Goal: Information Seeking & Learning: Learn about a topic

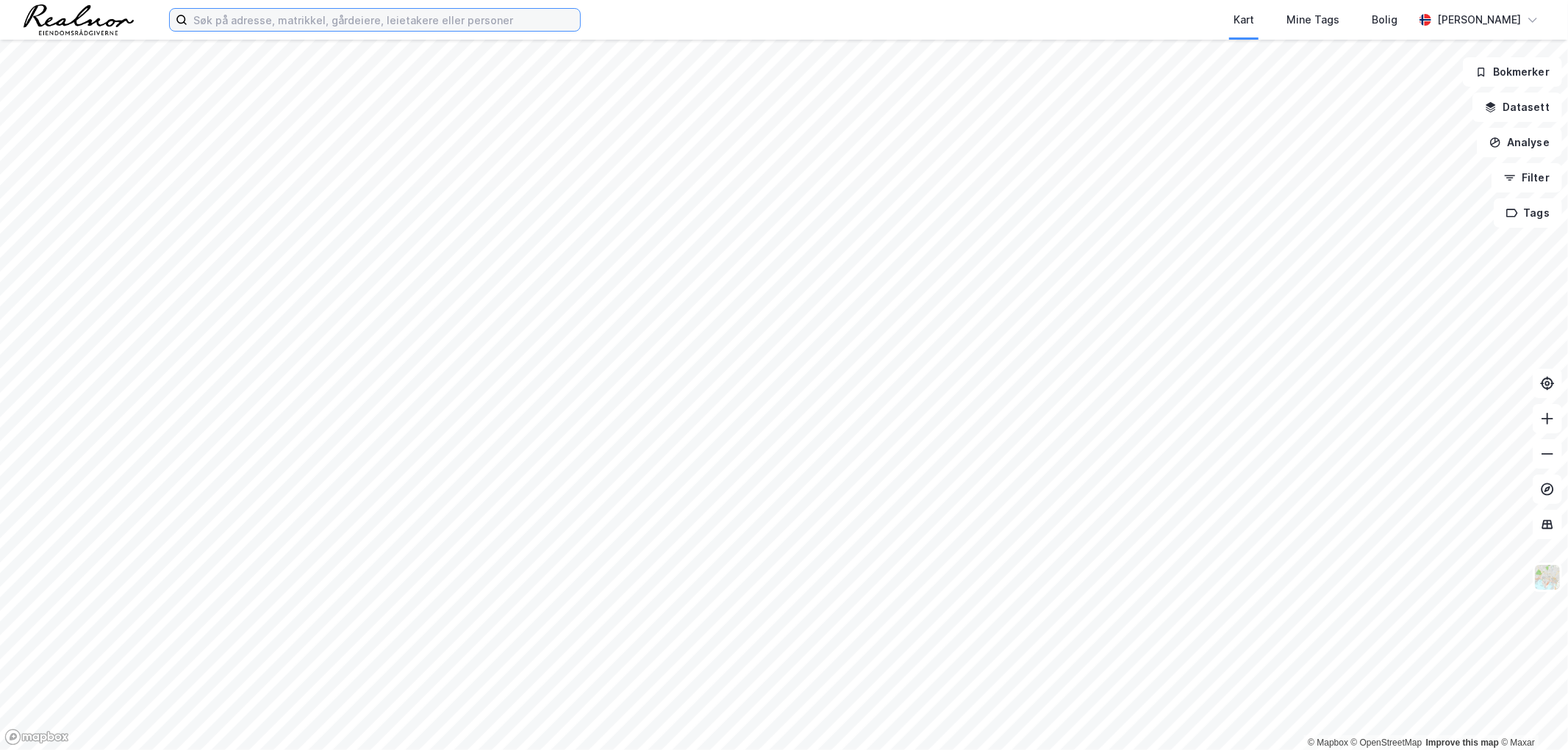
click at [276, 11] on input at bounding box center [384, 20] width 393 height 22
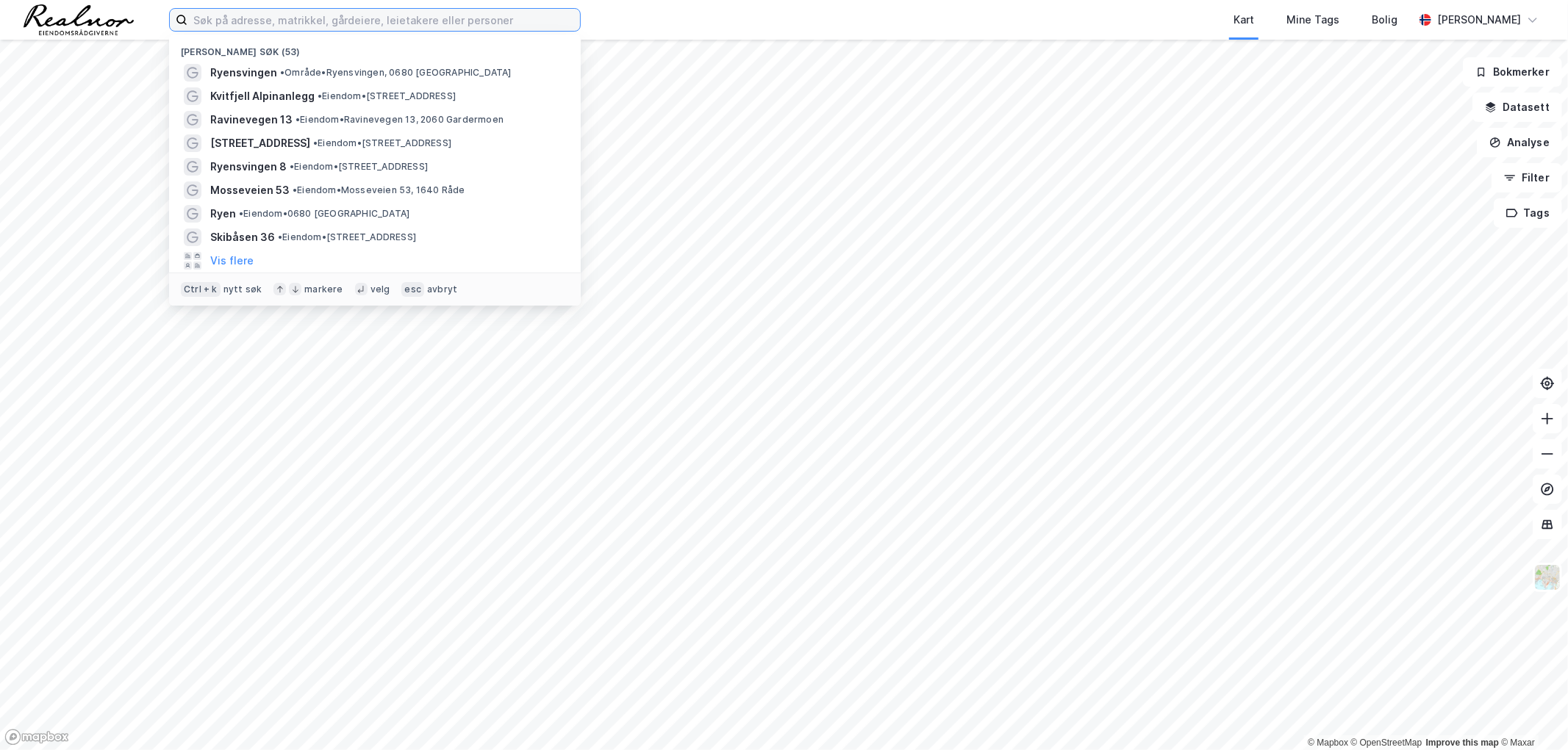
paste input "[GEOGRAPHIC_DATA]"
type input "[GEOGRAPHIC_DATA]"
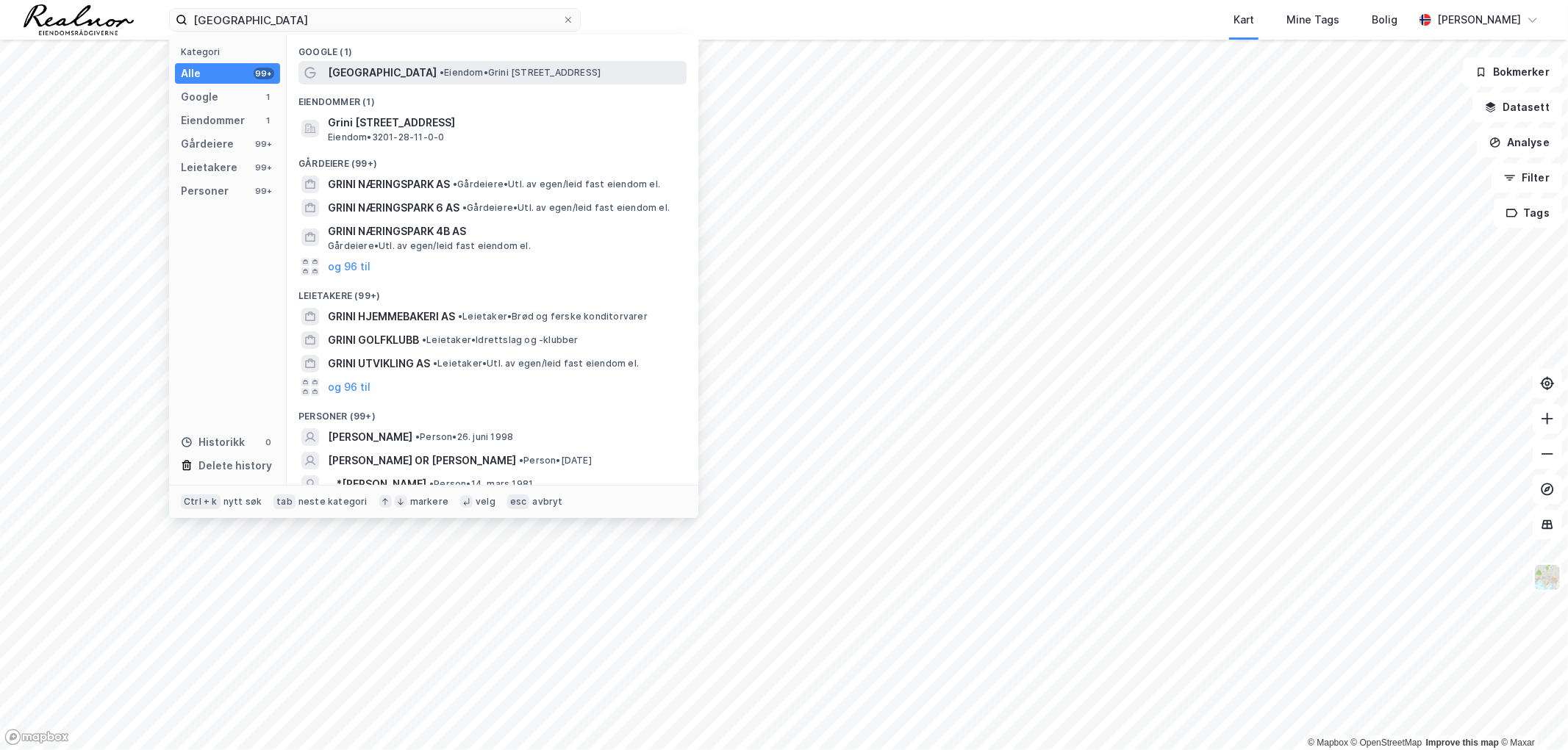
click at [473, 65] on div "[GEOGRAPHIC_DATA] • Eiendom • [STREET_ADDRESS]" at bounding box center [506, 73] width 356 height 18
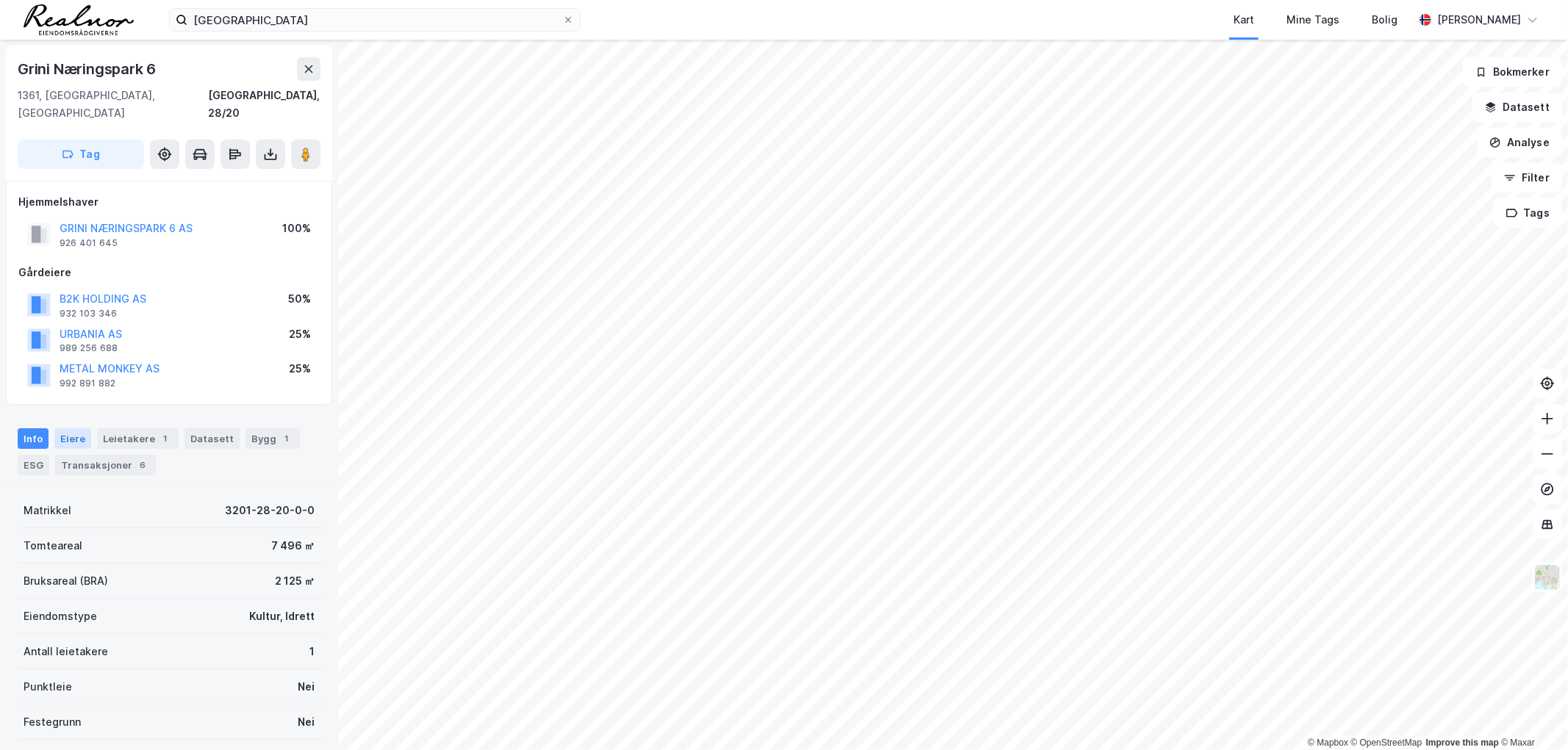
click at [79, 429] on div "Eiere" at bounding box center [73, 439] width 37 height 21
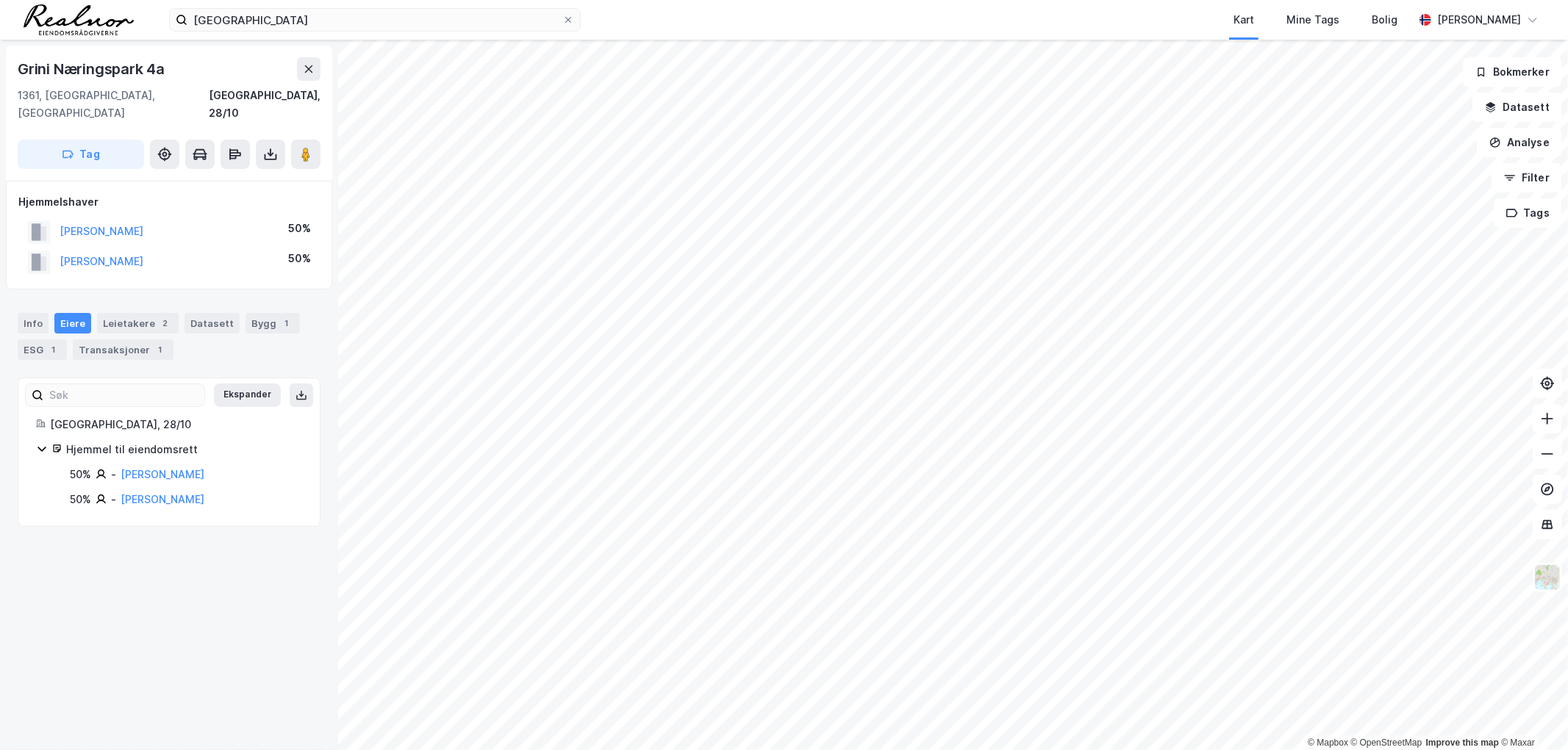
click at [118, 252] on div "[PERSON_NAME]" at bounding box center [101, 261] width 84 height 18
click at [0, 0] on button "[PERSON_NAME]" at bounding box center [0, 0] width 0 height 0
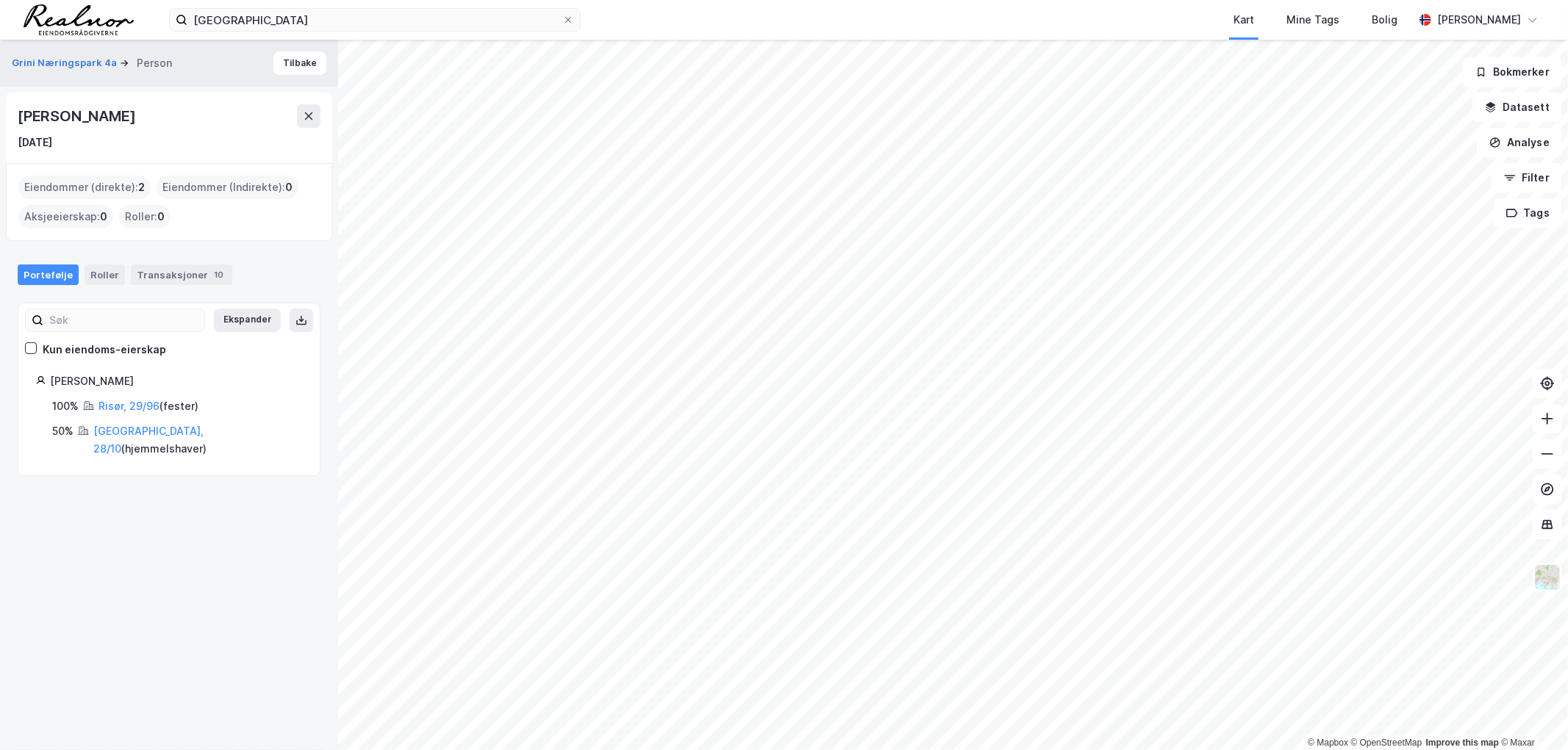
click at [324, 113] on div "[PERSON_NAME] [DATE]" at bounding box center [168, 128] width 326 height 71
click at [297, 115] on button at bounding box center [308, 115] width 23 height 23
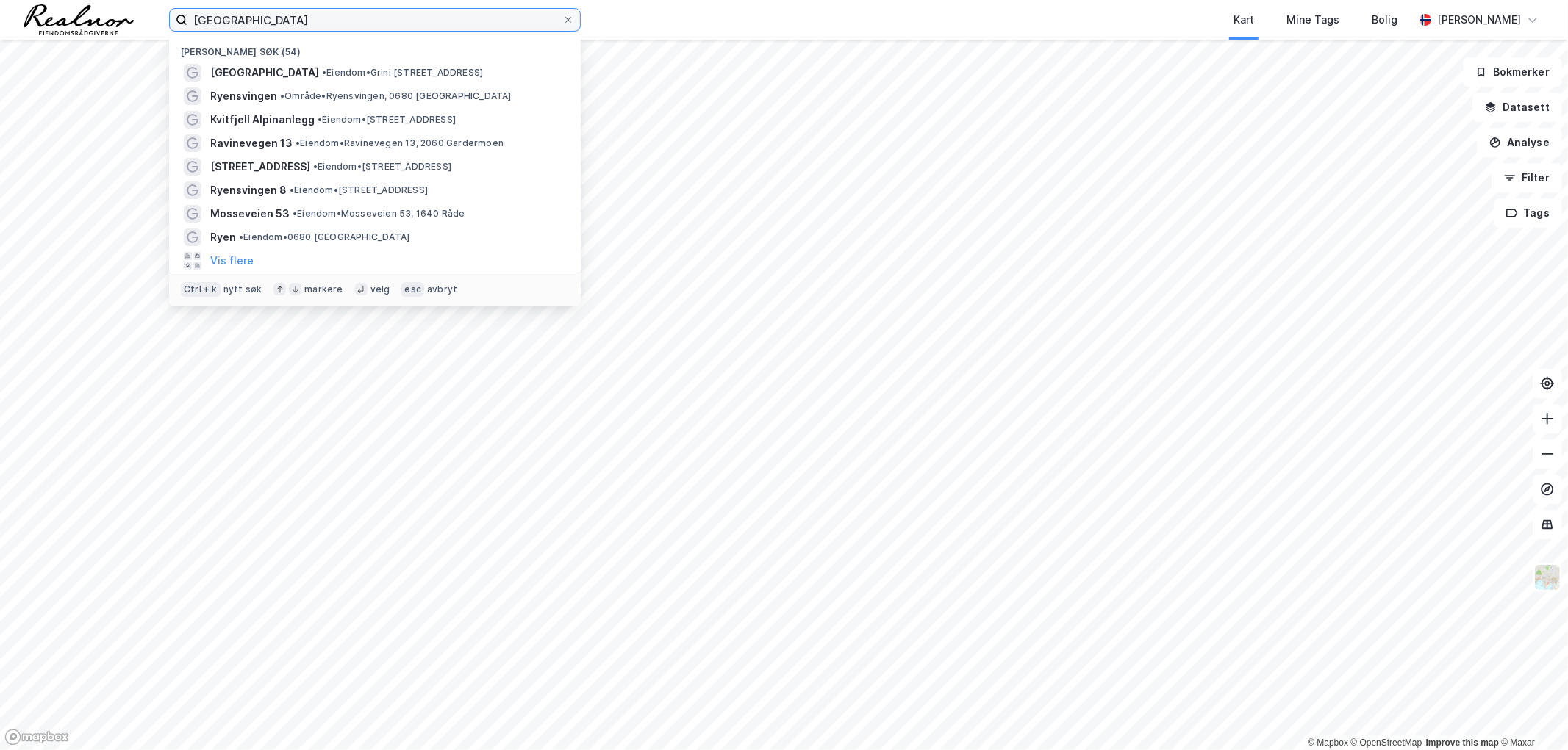
click at [416, 14] on input "[GEOGRAPHIC_DATA]" at bounding box center [375, 20] width 375 height 22
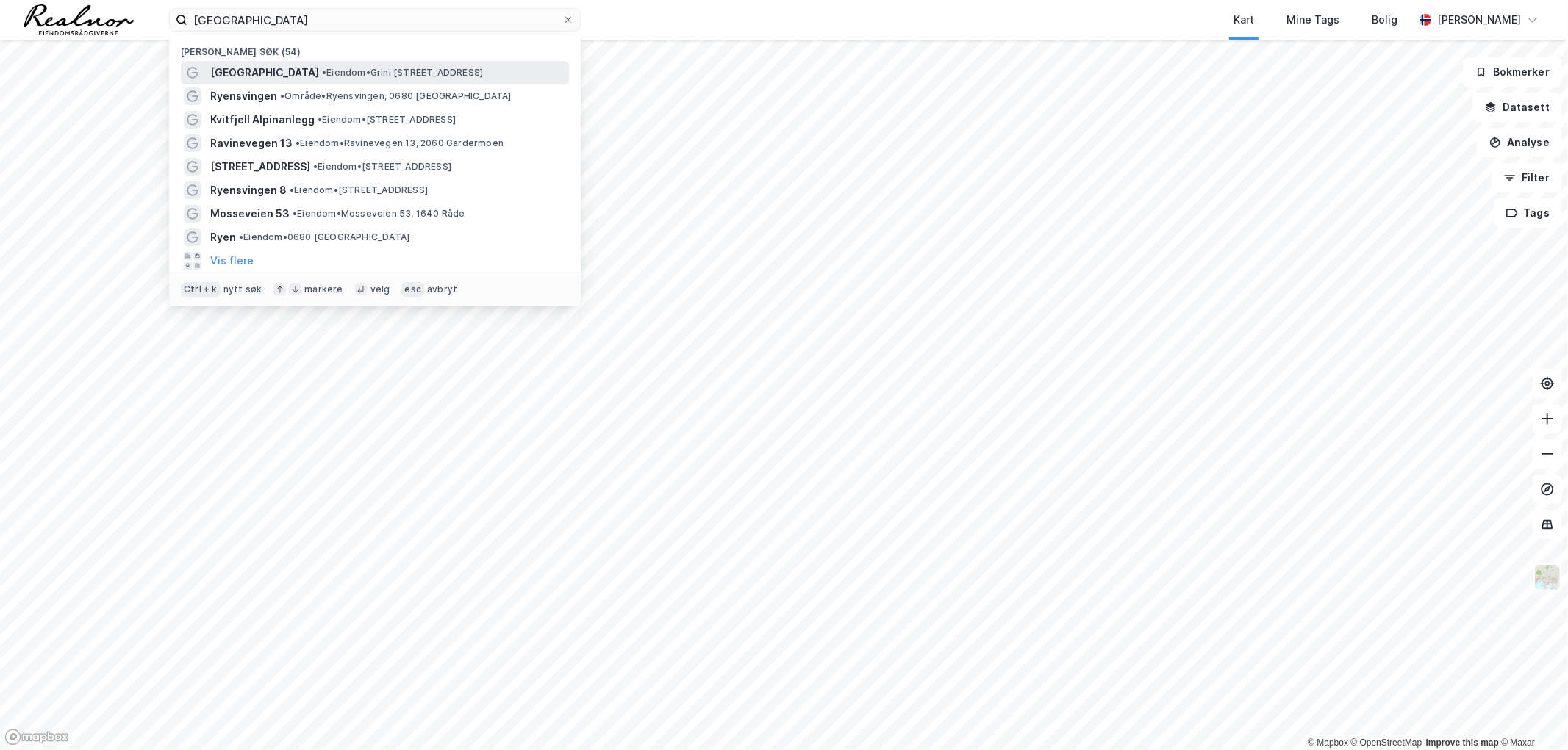
click at [421, 65] on div "[GEOGRAPHIC_DATA] • Eiendom • [STREET_ADDRESS]" at bounding box center [375, 72] width 388 height 23
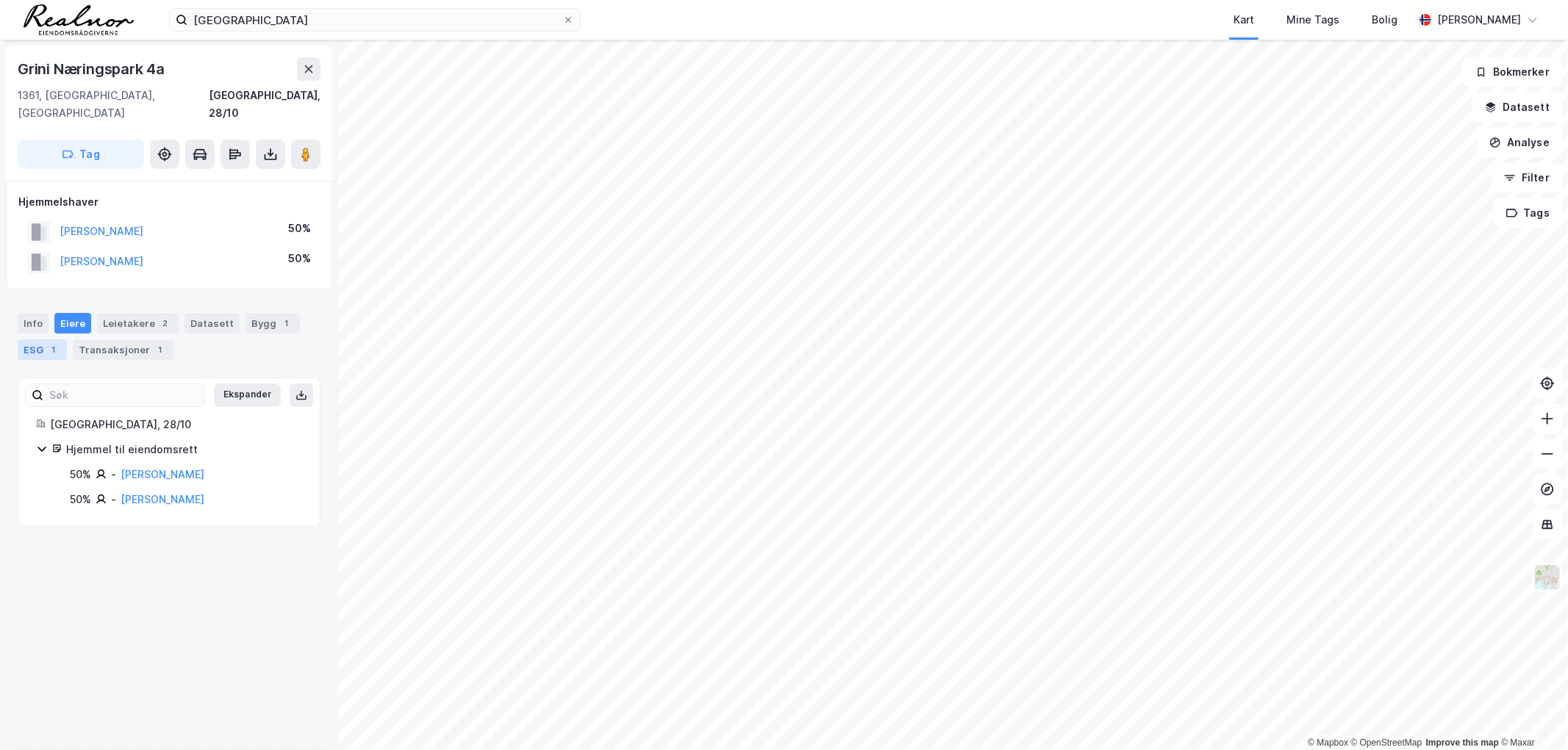
click at [42, 340] on div "ESG 1" at bounding box center [42, 350] width 49 height 21
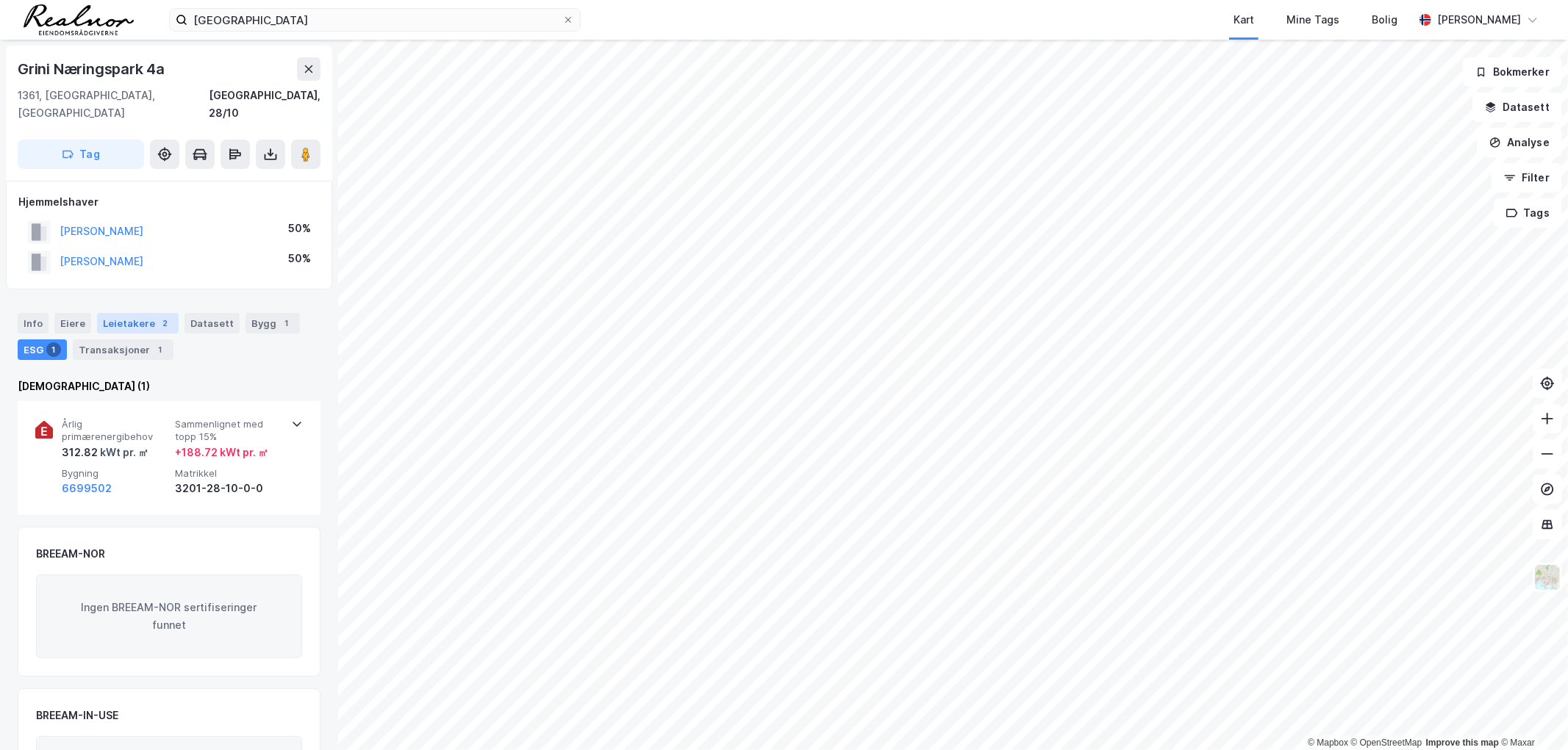
click at [132, 313] on div "Leietakere 2" at bounding box center [138, 324] width 82 height 21
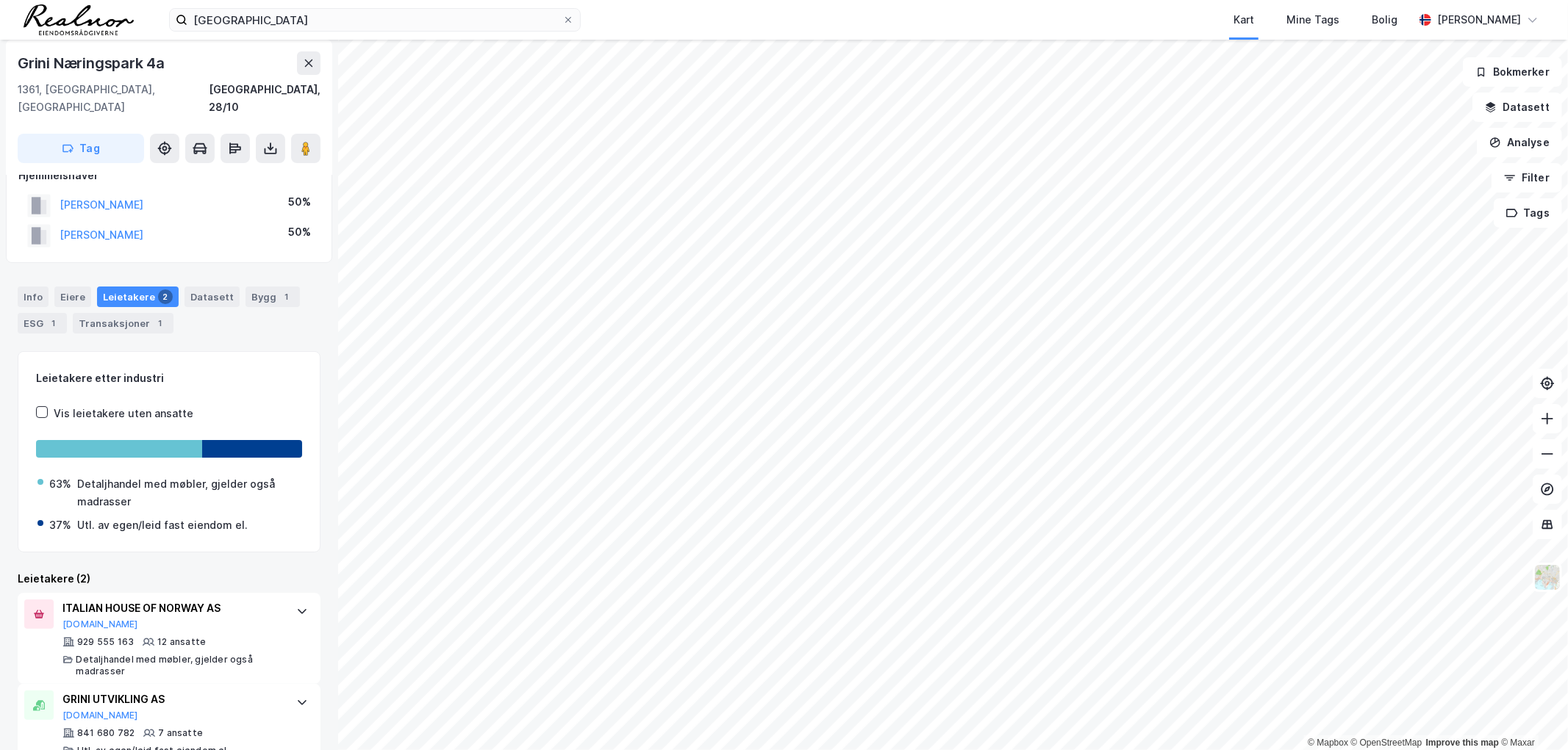
scroll to position [40, 0]
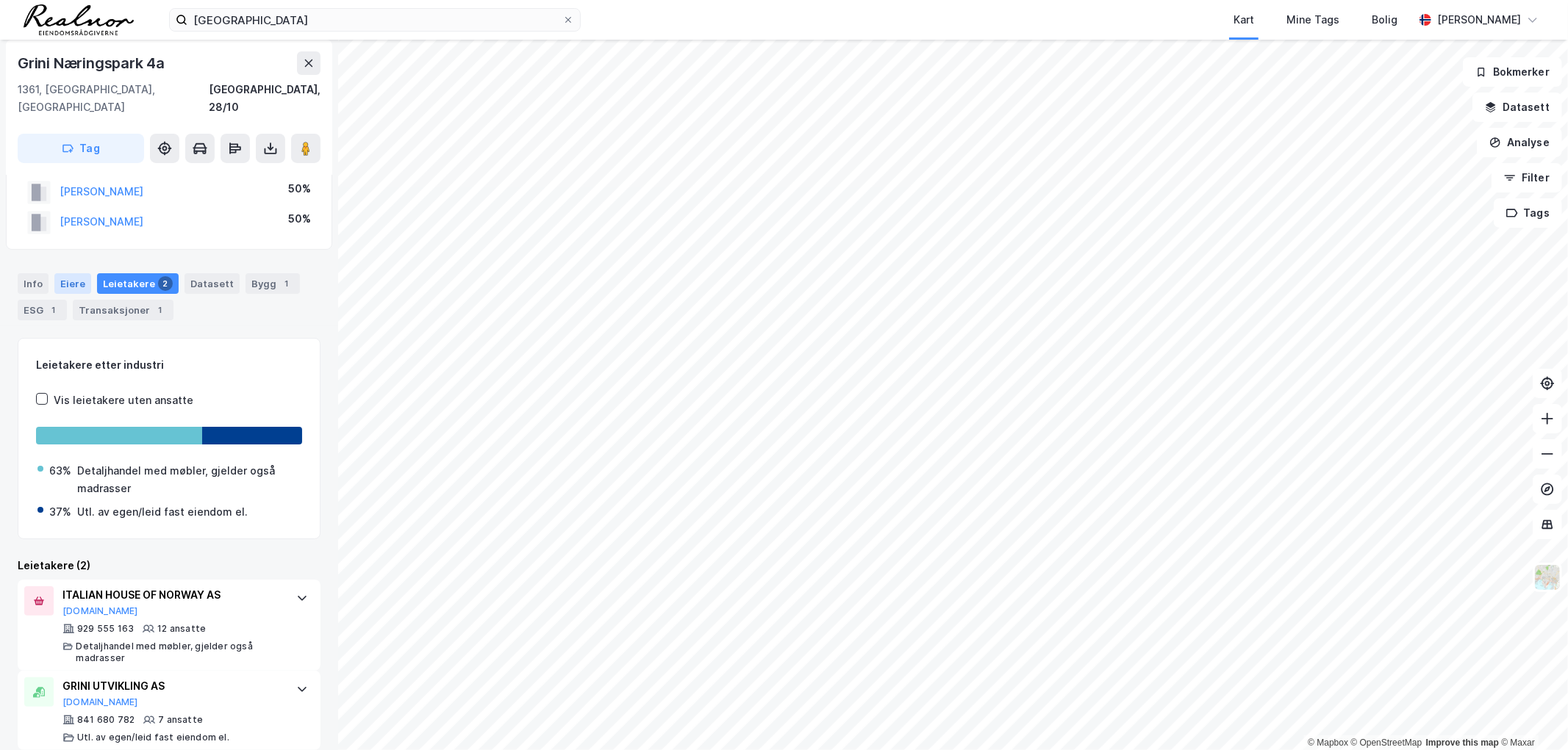
click at [62, 273] on div "Eiere" at bounding box center [73, 284] width 37 height 21
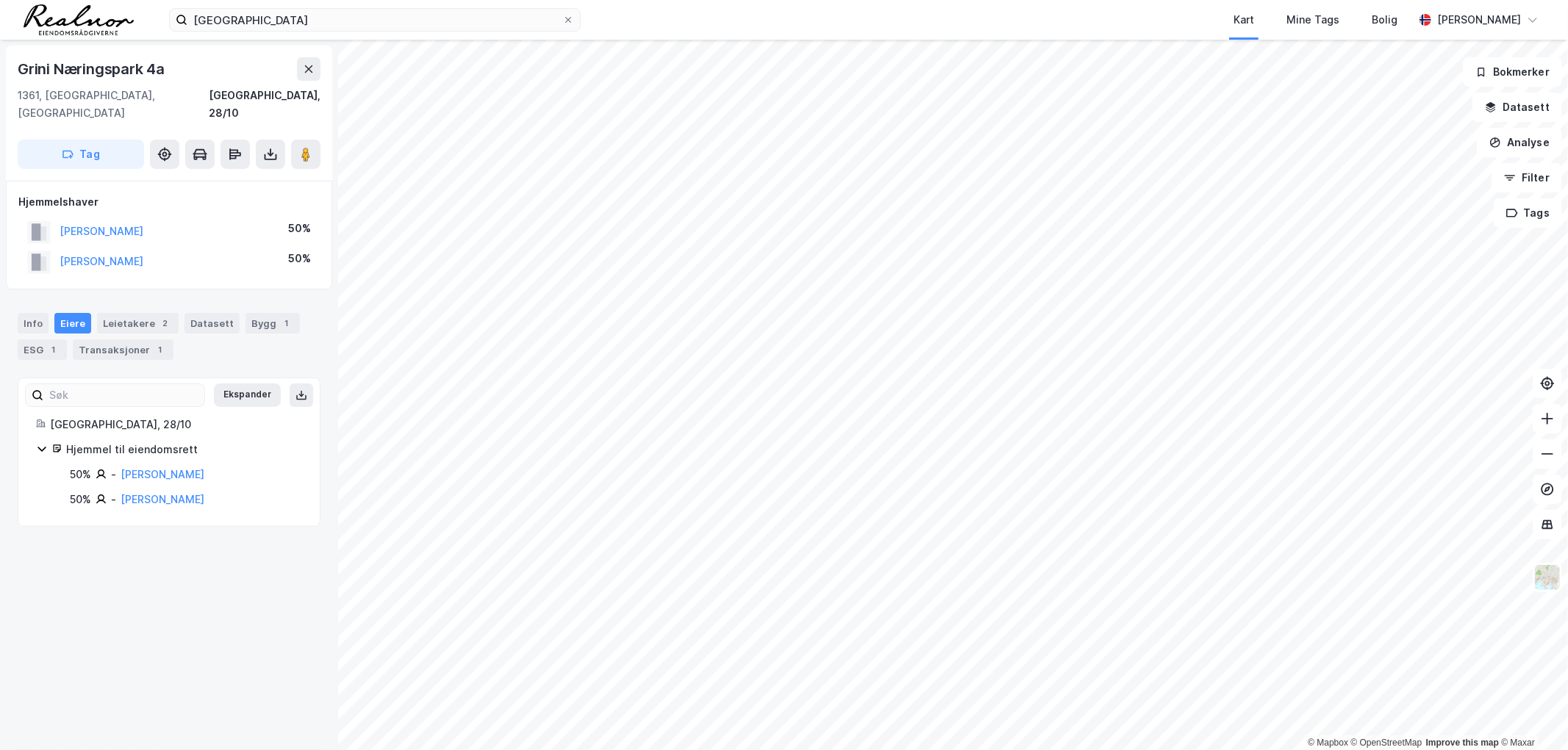
click at [146, 441] on div "Hjemmel til eiendomsrett" at bounding box center [184, 450] width 236 height 18
click at [167, 441] on div "Hjemmel til eiendomsrett" at bounding box center [184, 450] width 236 height 18
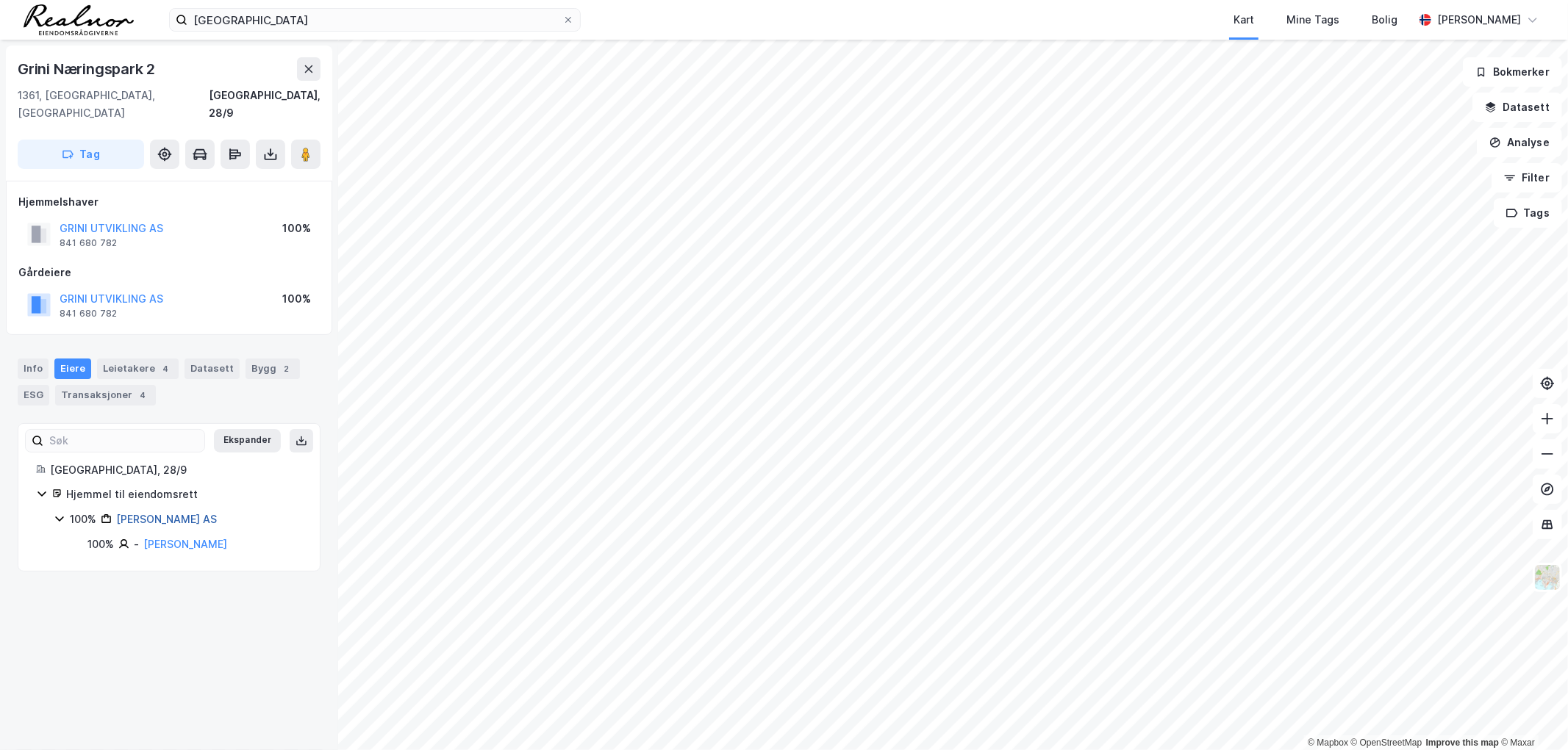
click at [182, 513] on link "[PERSON_NAME] AS" at bounding box center [167, 519] width 101 height 13
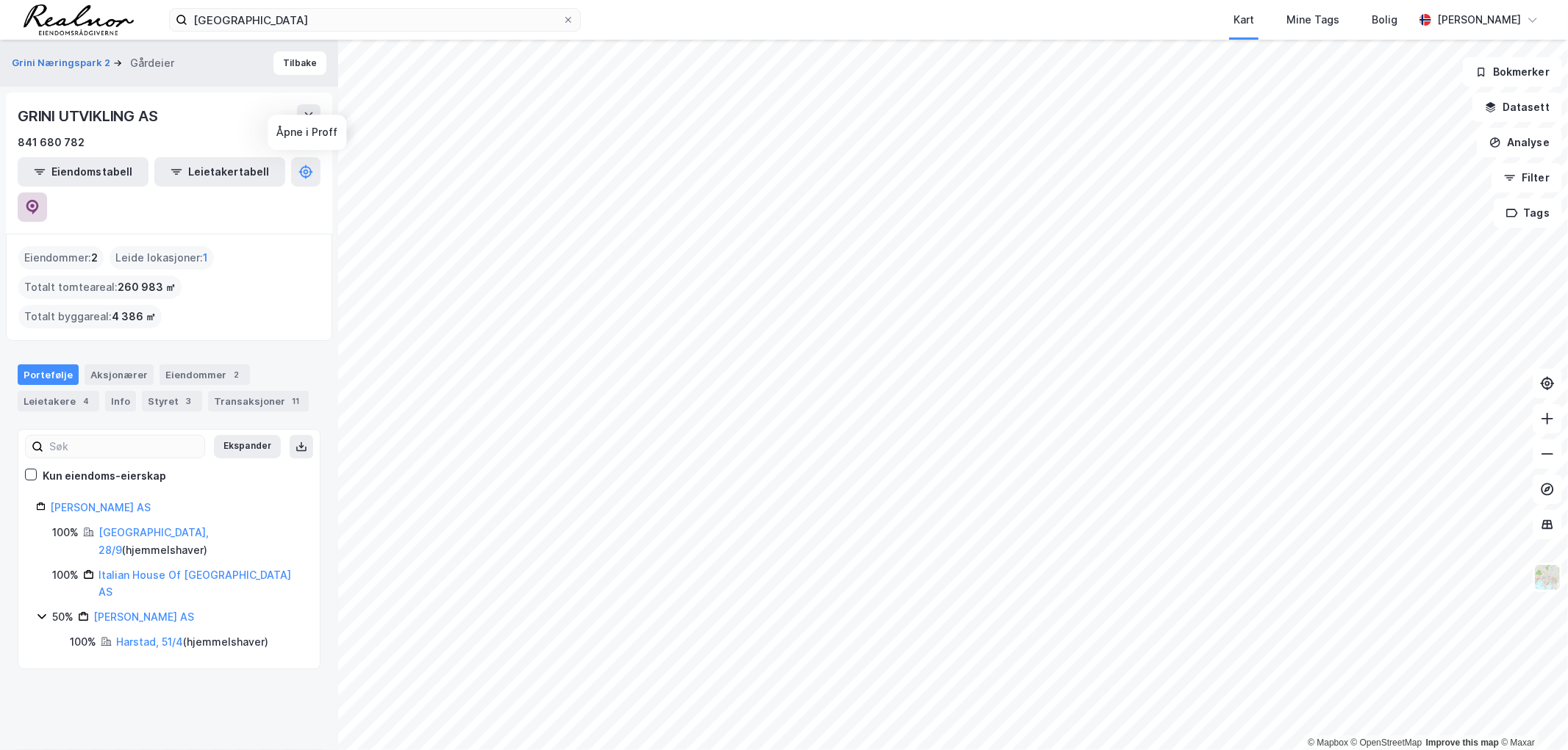
click at [47, 192] on button at bounding box center [32, 207] width 30 height 30
click at [943, 749] on html "Grini Næringspark 8 Kart Mine Tags Bolig [PERSON_NAME] © Mapbox © OpenStreetMap…" at bounding box center [784, 375] width 1568 height 750
click at [1004, 749] on html "Grini Næringspark 8 Kart Mine Tags Bolig [PERSON_NAME] © Mapbox © OpenStreetMap…" at bounding box center [784, 375] width 1568 height 750
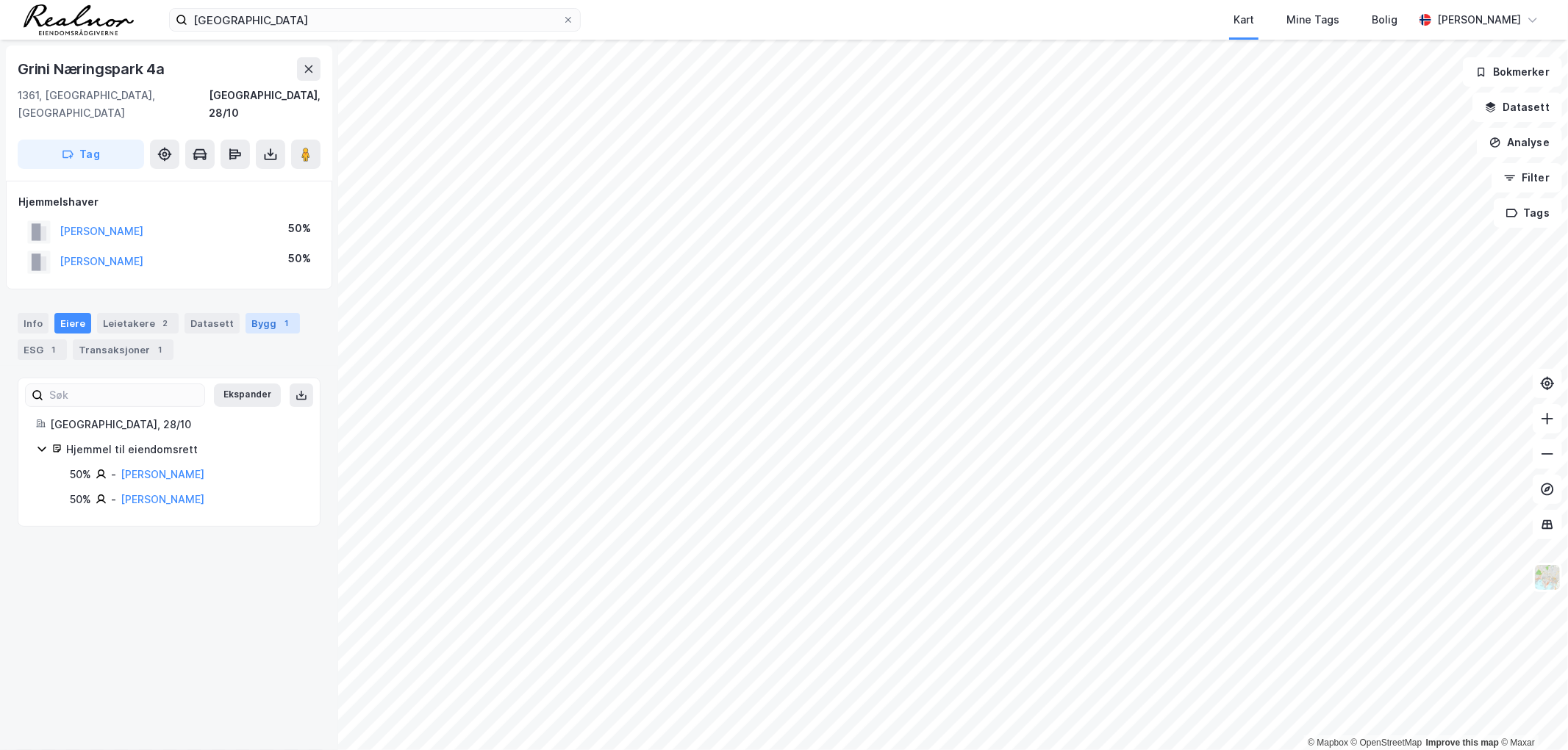
click at [266, 313] on div "Bygg 1" at bounding box center [273, 324] width 55 height 21
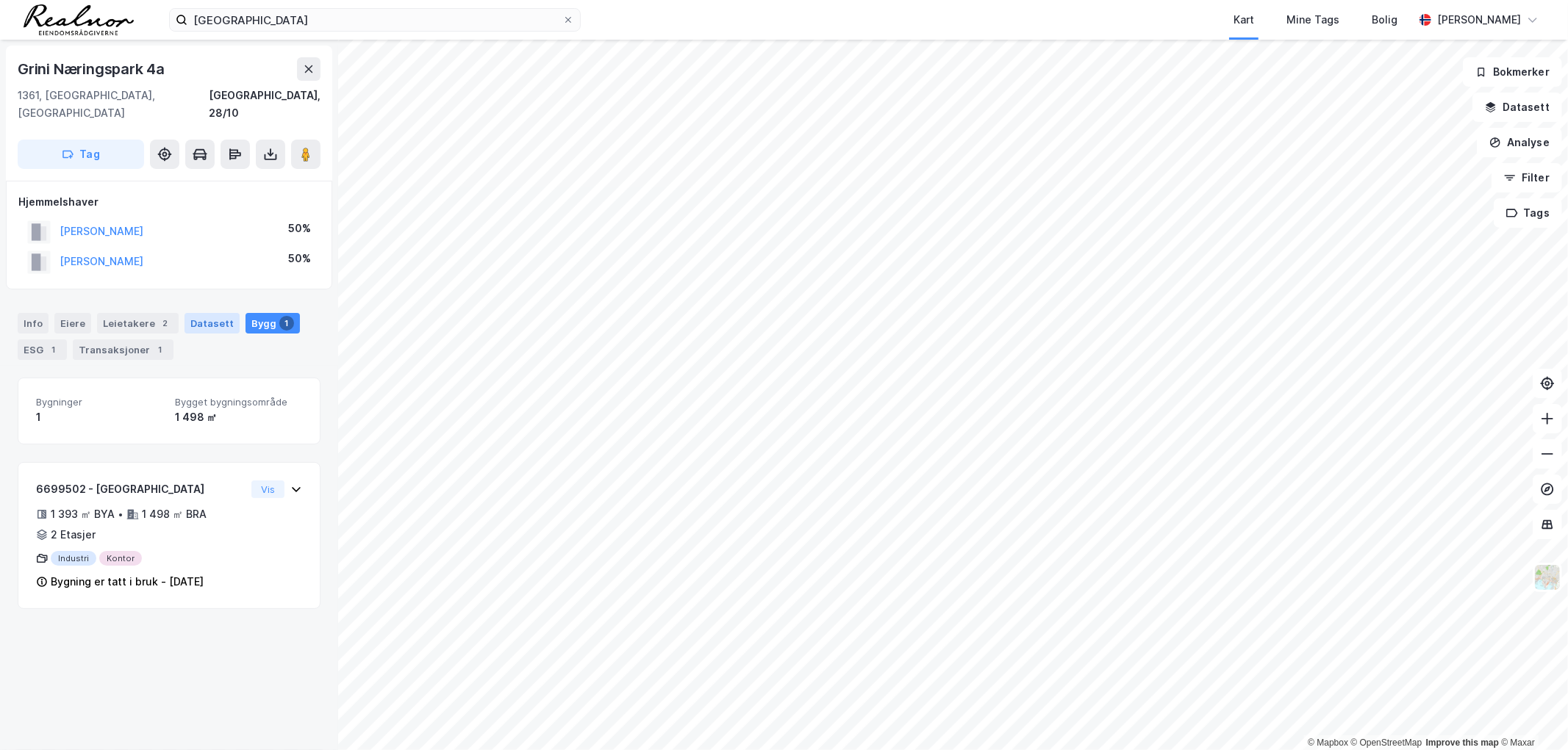
click at [199, 313] on div "Datasett" at bounding box center [212, 324] width 55 height 21
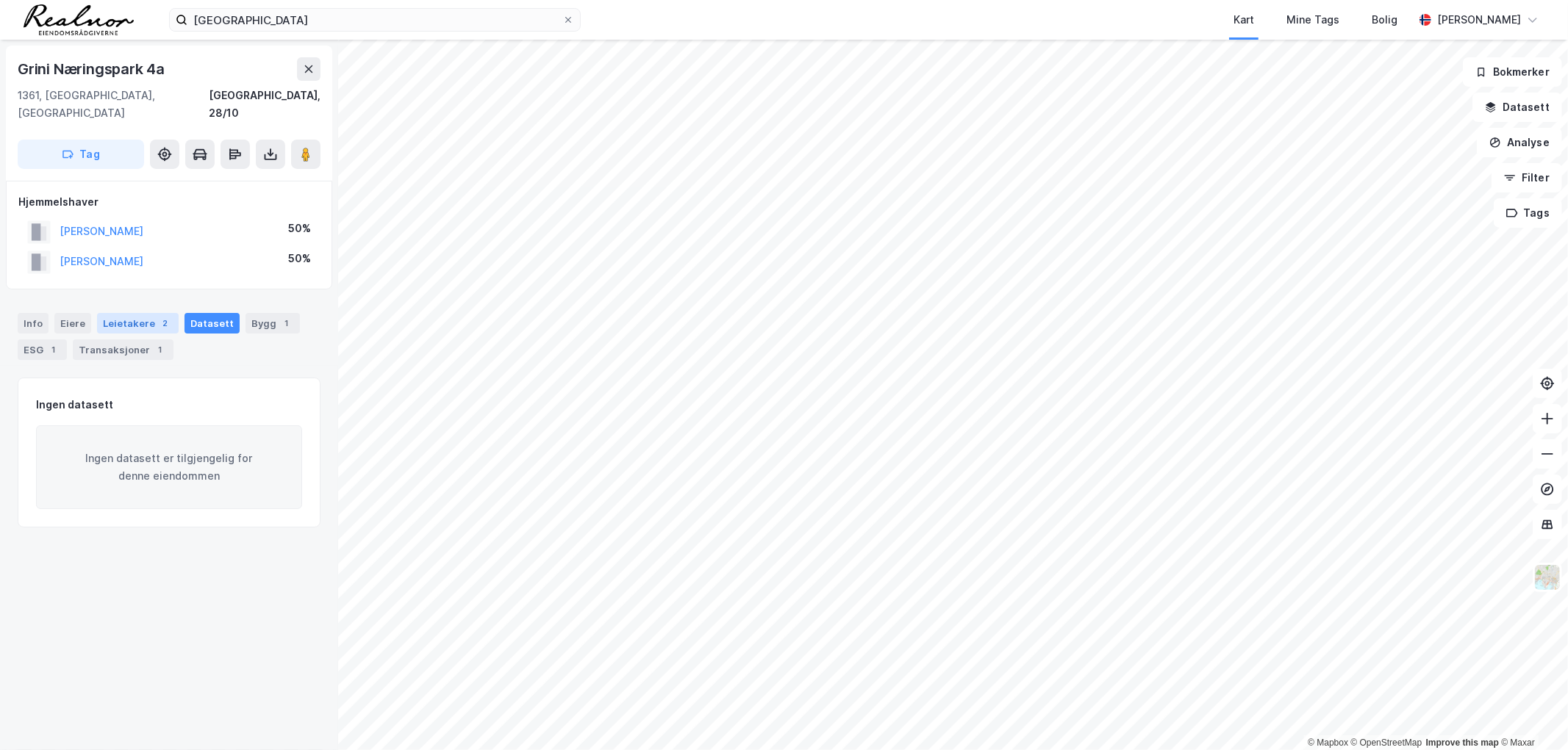
drag, startPoint x: 135, startPoint y: 290, endPoint x: 141, endPoint y: 304, distance: 15.2
click at [135, 296] on div "Info Eiere Leietakere 2 Datasett Bygg 1 ESG 1 Transaksjoner 1" at bounding box center [169, 331] width 338 height 71
click at [141, 313] on div "Leietakere 2" at bounding box center [138, 324] width 82 height 21
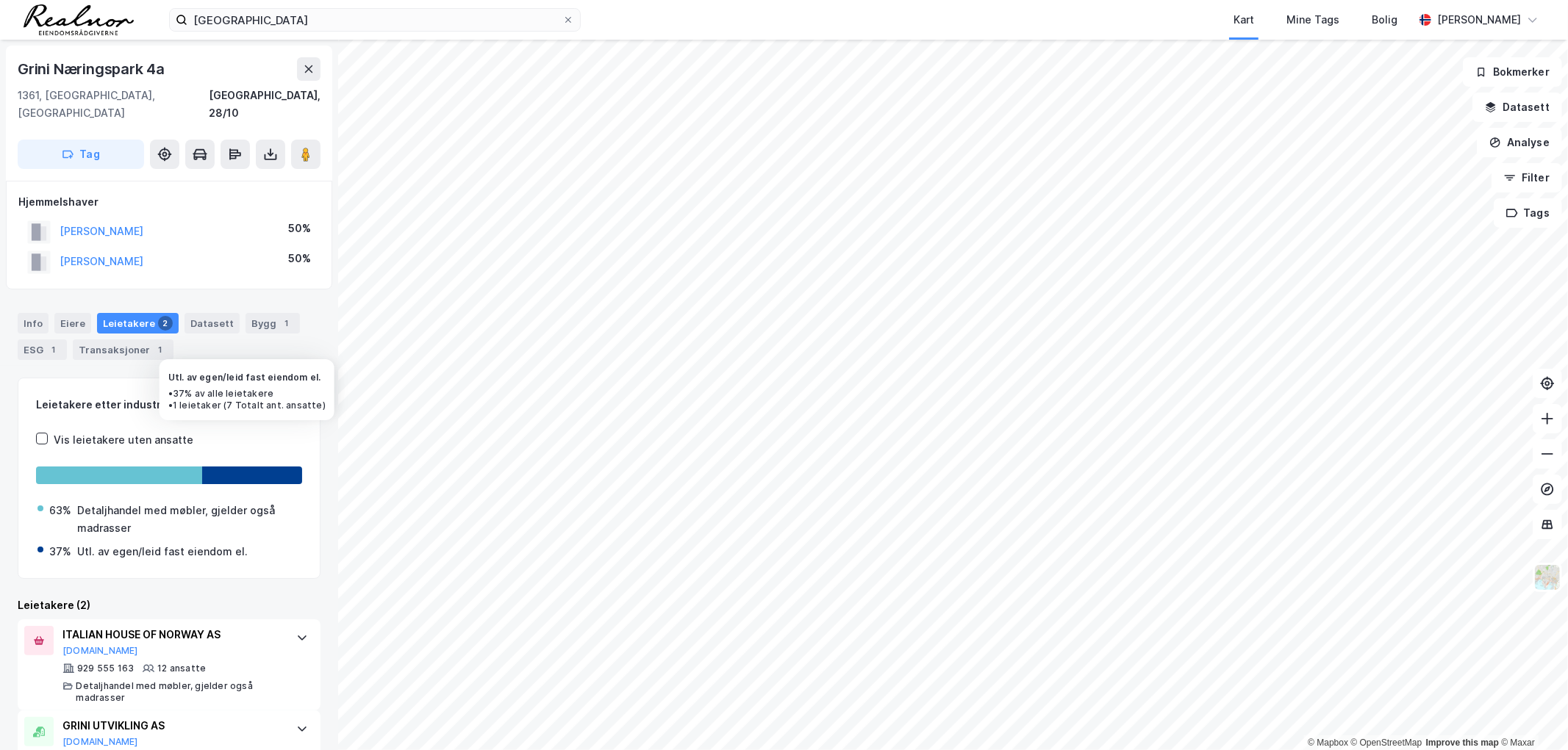
scroll to position [40, 0]
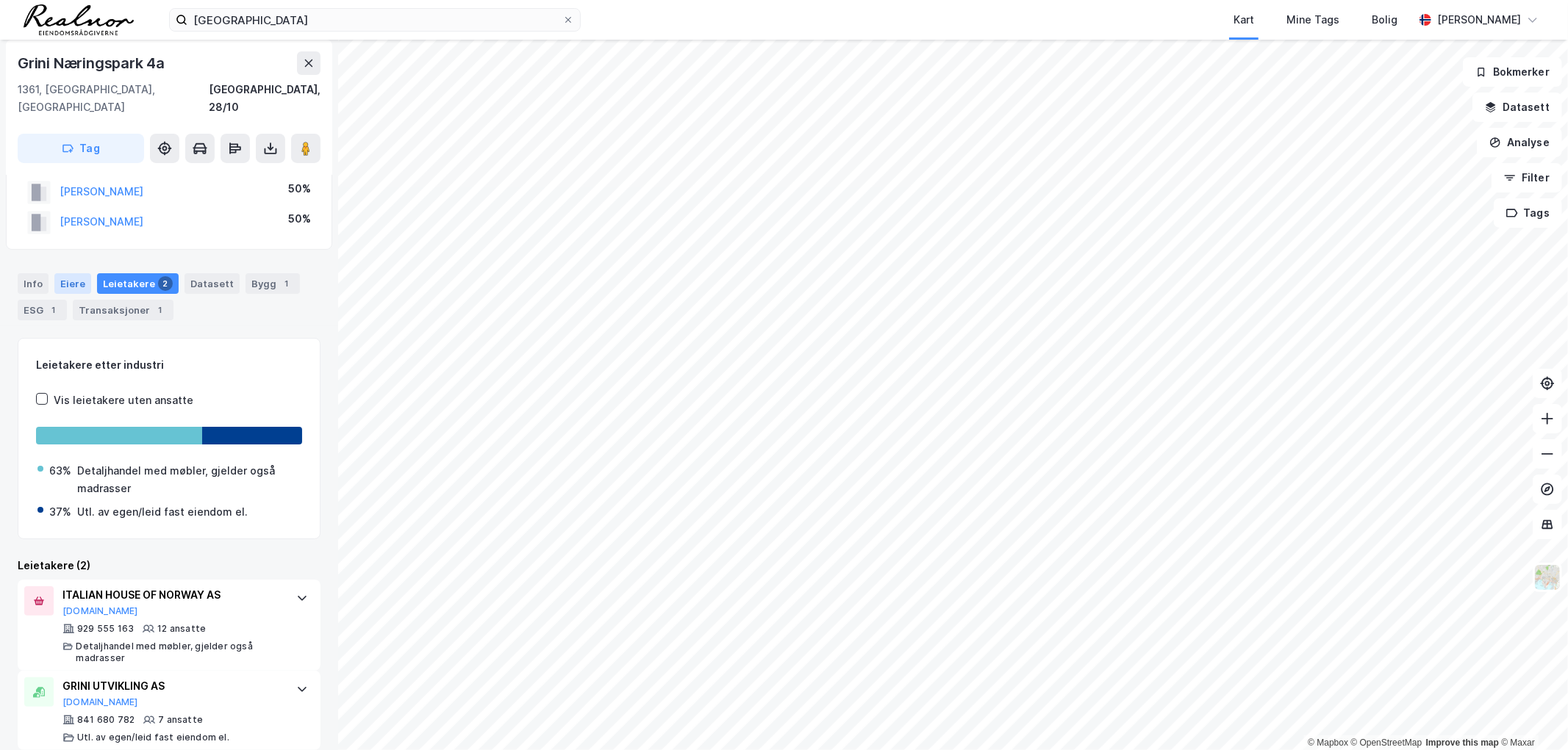
click at [79, 273] on div "Eiere" at bounding box center [73, 284] width 37 height 21
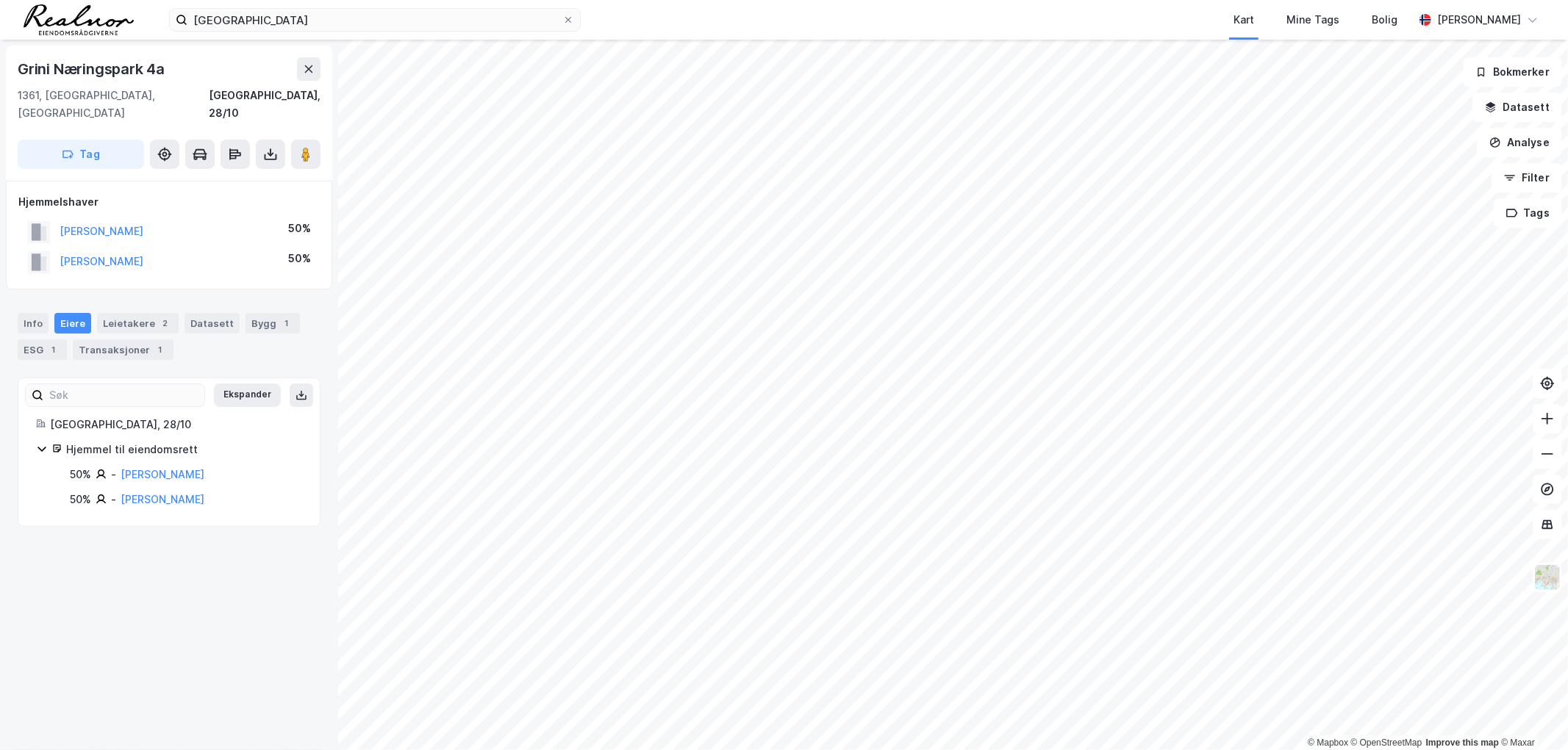
click at [156, 584] on div "[GEOGRAPHIC_DATA], [GEOGRAPHIC_DATA], [GEOGRAPHIC_DATA], 28/10 Tag Hjemmelshave…" at bounding box center [169, 395] width 338 height 711
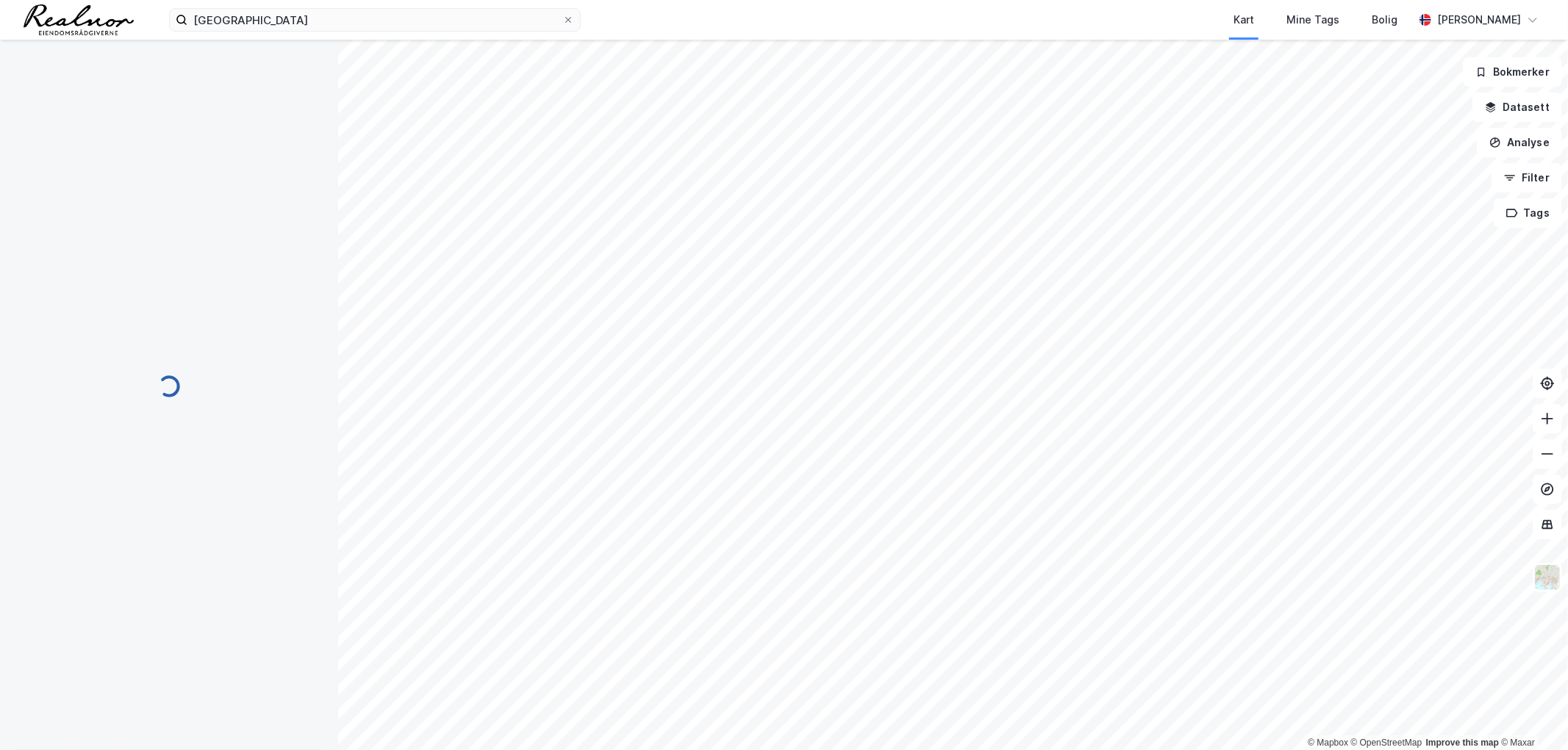
scroll to position [40, 0]
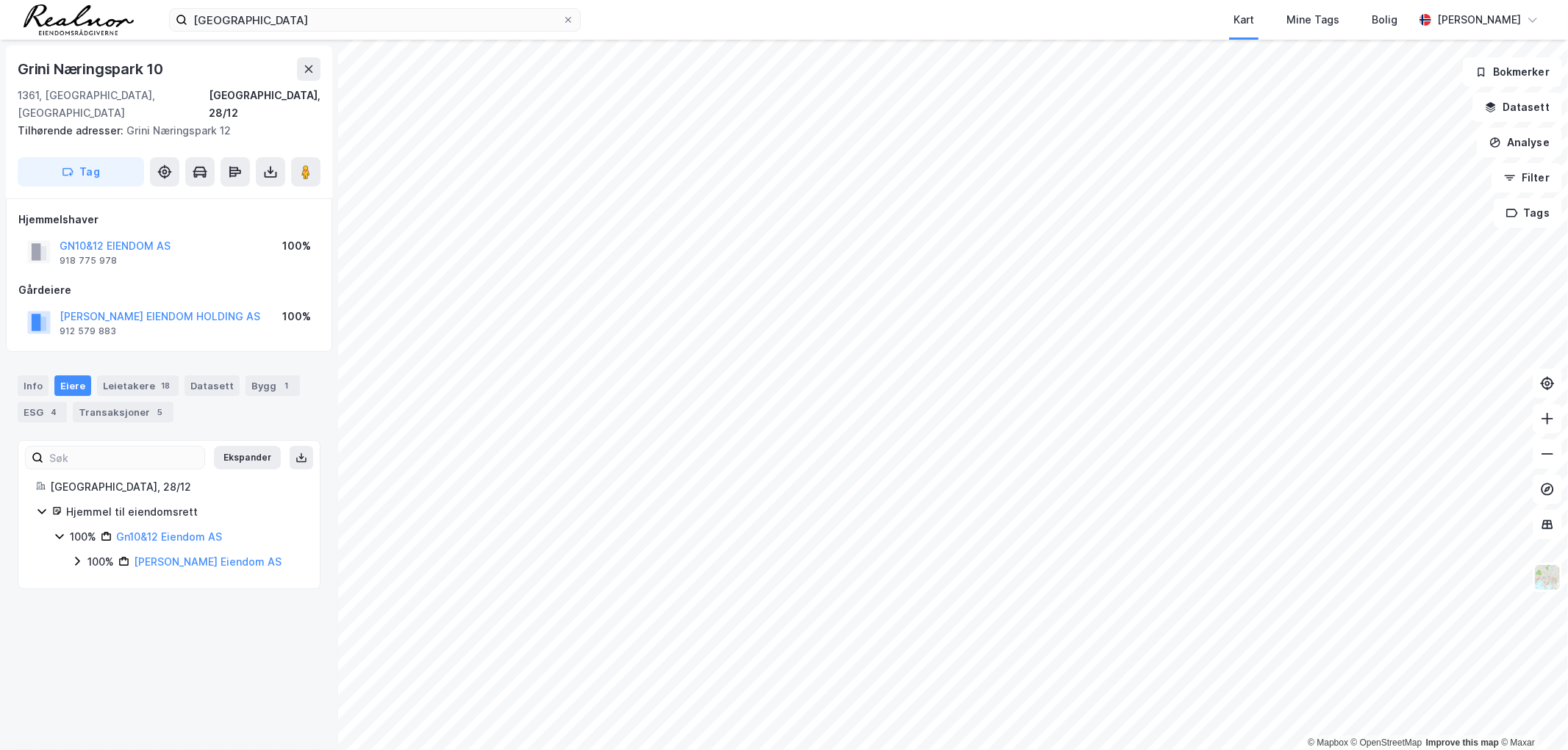
click at [170, 623] on div "[GEOGRAPHIC_DATA], 28/12 Tilhørende adresser: [STREET_ADDRESS] Tag Hjemmelshave…" at bounding box center [169, 395] width 338 height 711
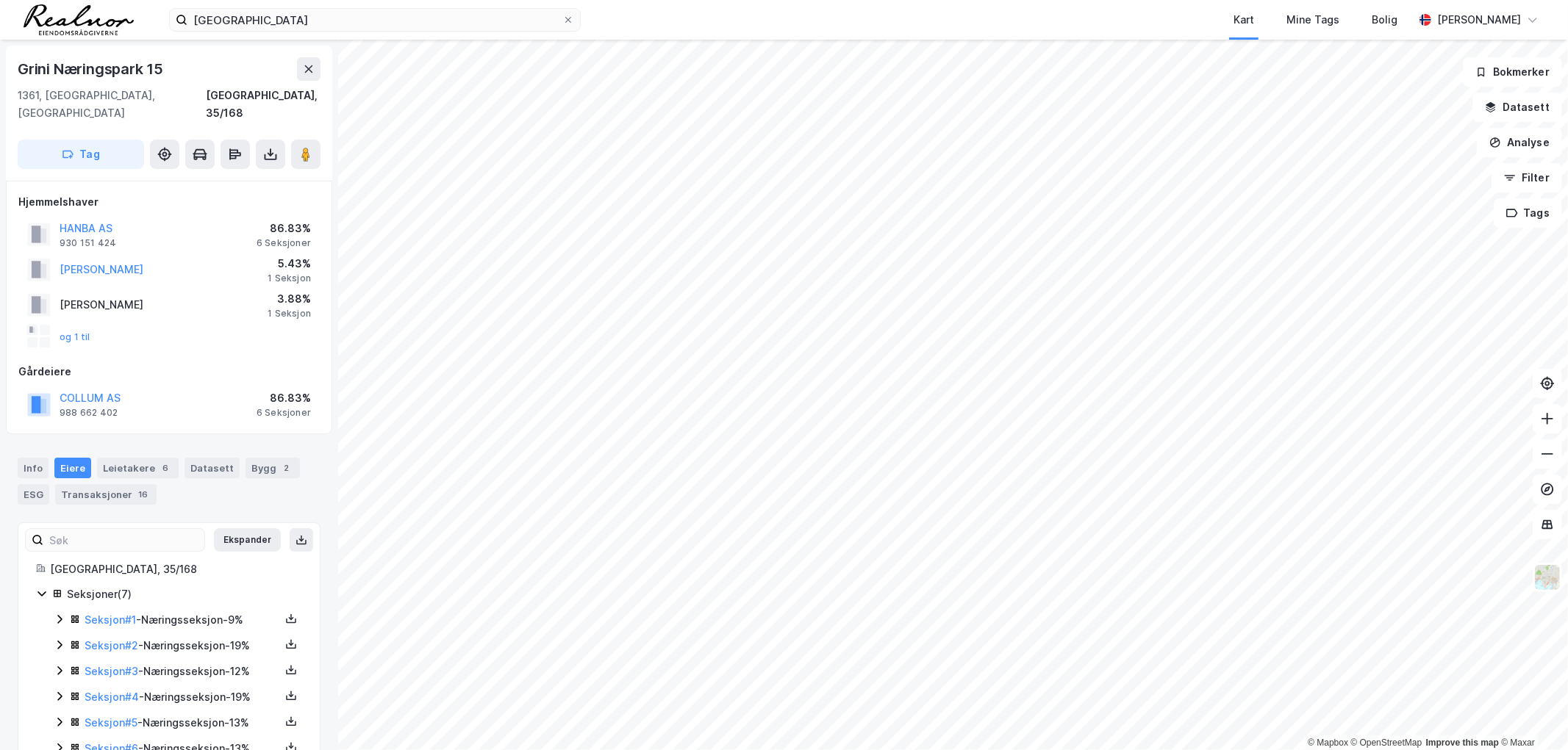
scroll to position [40, 0]
